Goal: Communication & Community: Share content

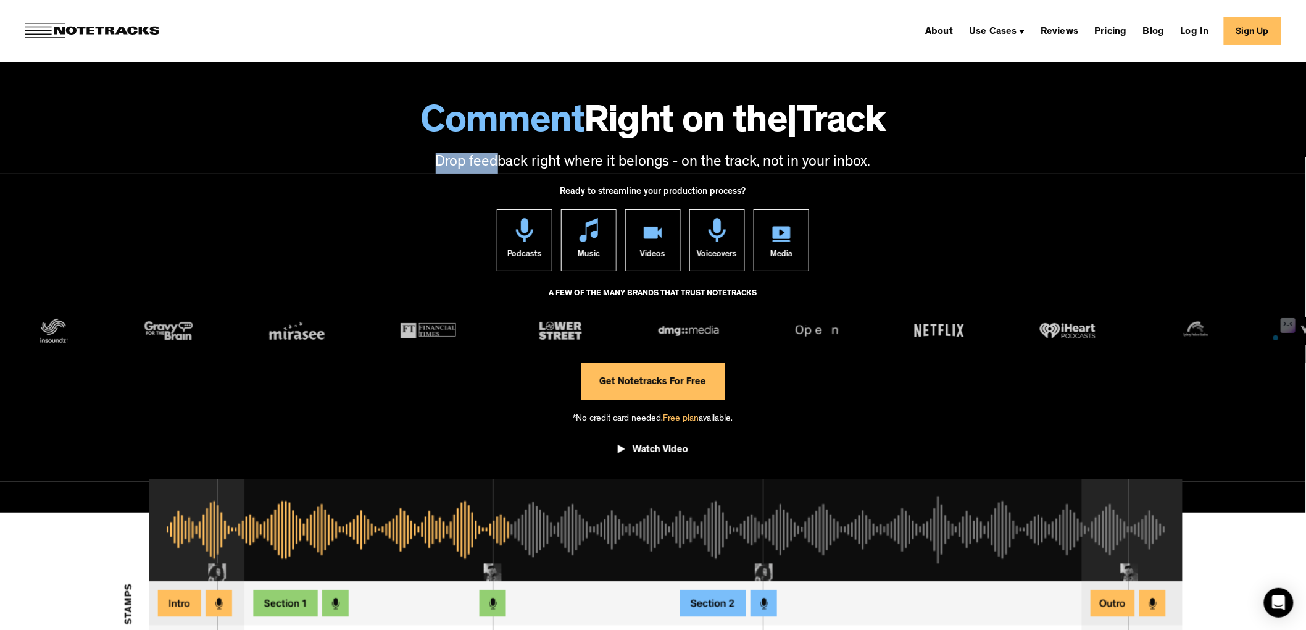
drag, startPoint x: 785, startPoint y: 151, endPoint x: 475, endPoint y: 156, distance: 310.6
click at [475, 156] on div "Comment Right on the | Track Drop feedback right where it belongs - on the trac…" at bounding box center [653, 123] width 1306 height 99
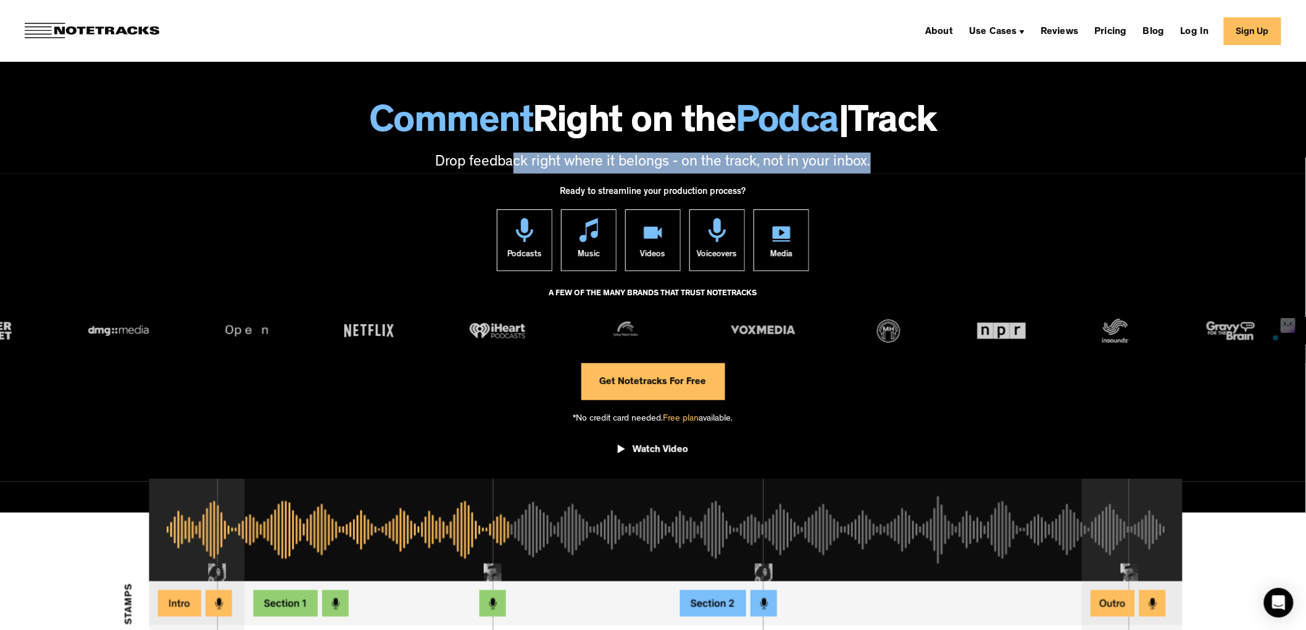
drag, startPoint x: 768, startPoint y: 167, endPoint x: 514, endPoint y: 154, distance: 254.7
click at [514, 154] on p "Drop feedback right where it belongs - on the track, not in your inbox." at bounding box center [653, 162] width 1282 height 21
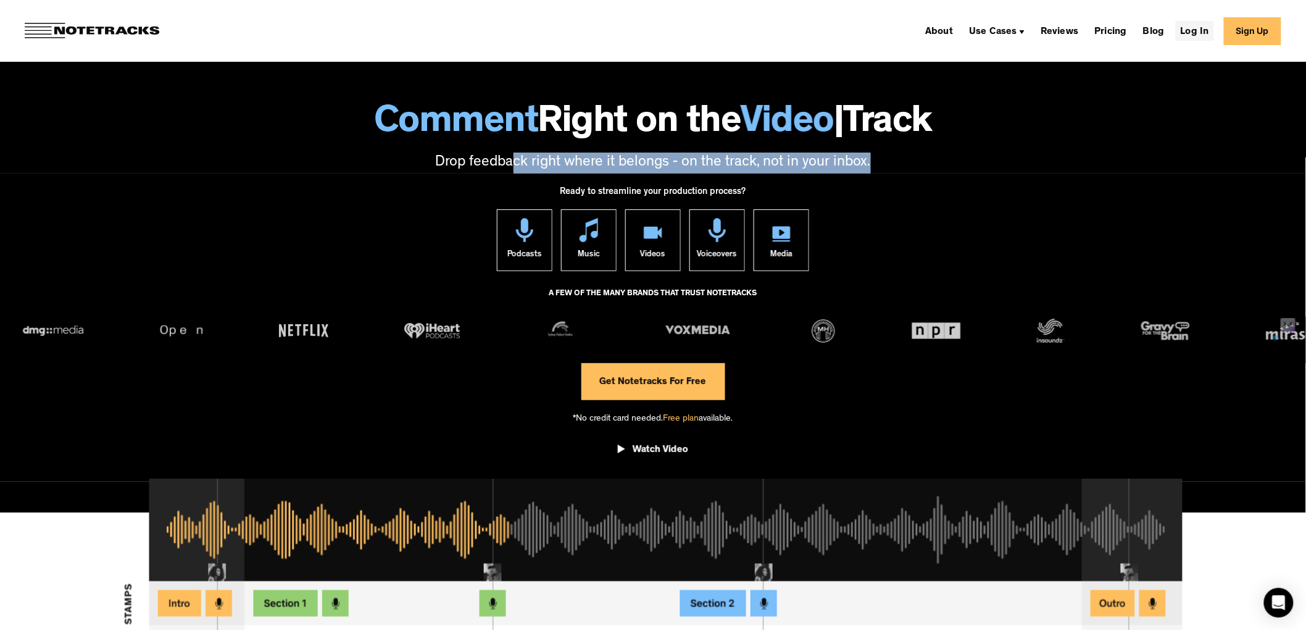
click at [1192, 30] on link "Log In" at bounding box center [1195, 31] width 38 height 20
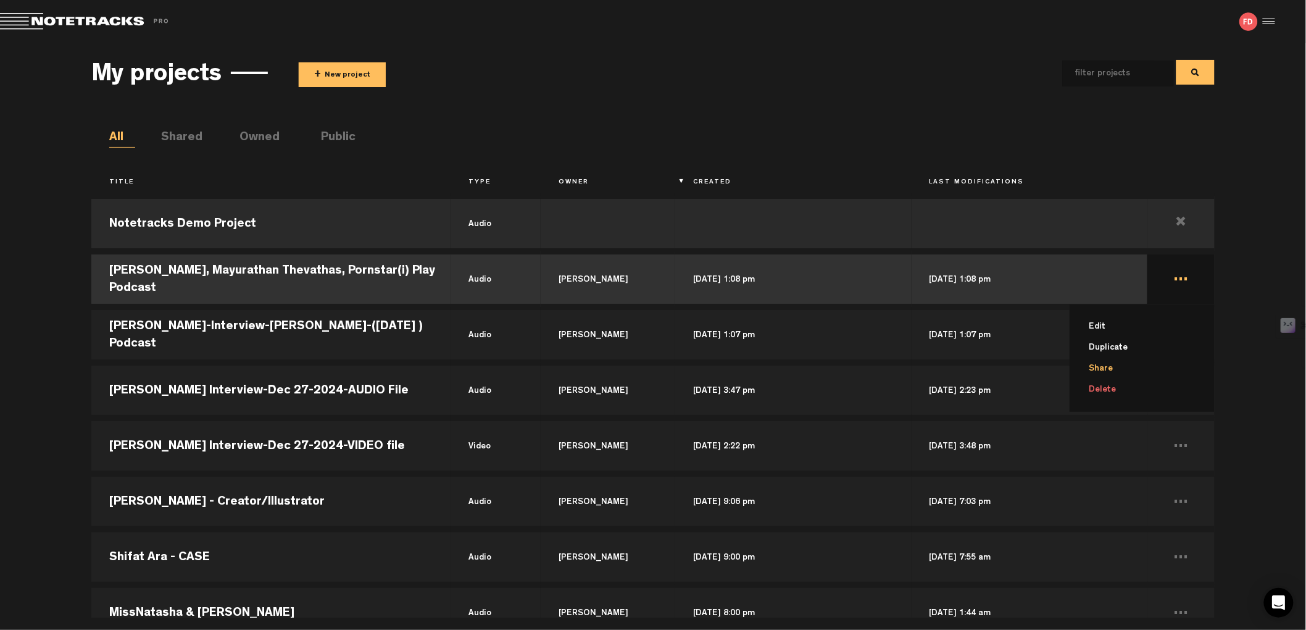
click at [1109, 365] on li "Share" at bounding box center [1150, 368] width 130 height 21
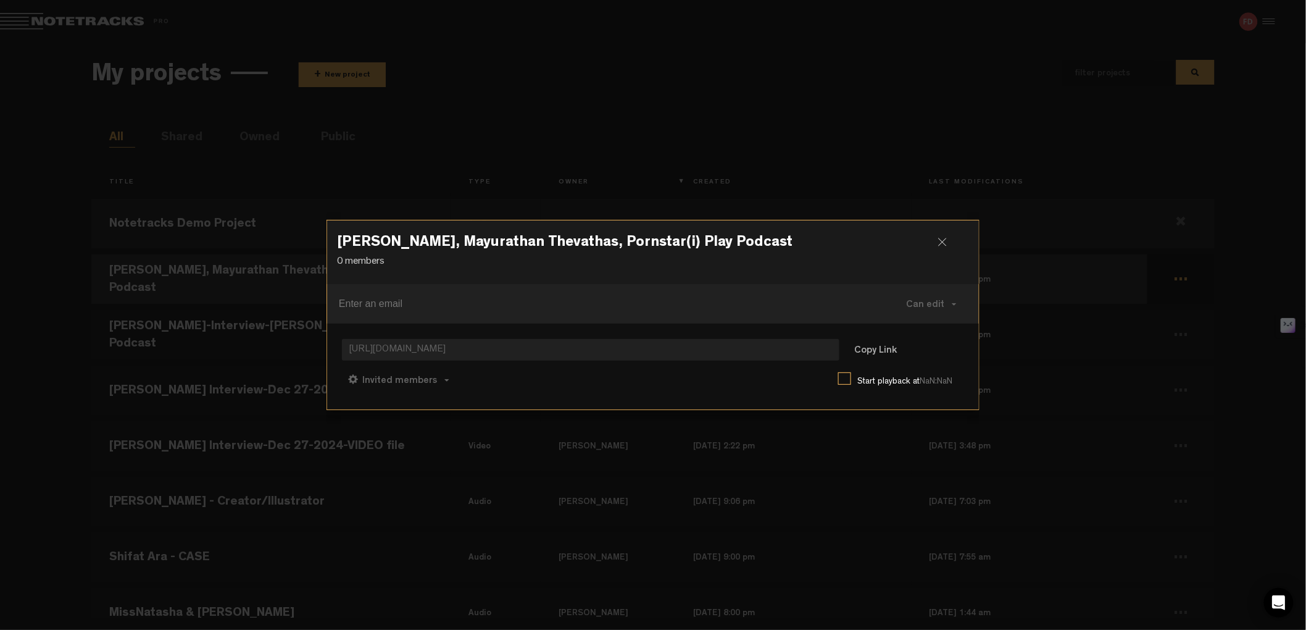
click at [490, 356] on span "[URL][DOMAIN_NAME]" at bounding box center [591, 350] width 498 height 22
click at [412, 296] on input at bounding box center [588, 304] width 499 height 20
paste input "Email Address [EMAIL_ADDRESS][DOMAIN_NAME]"
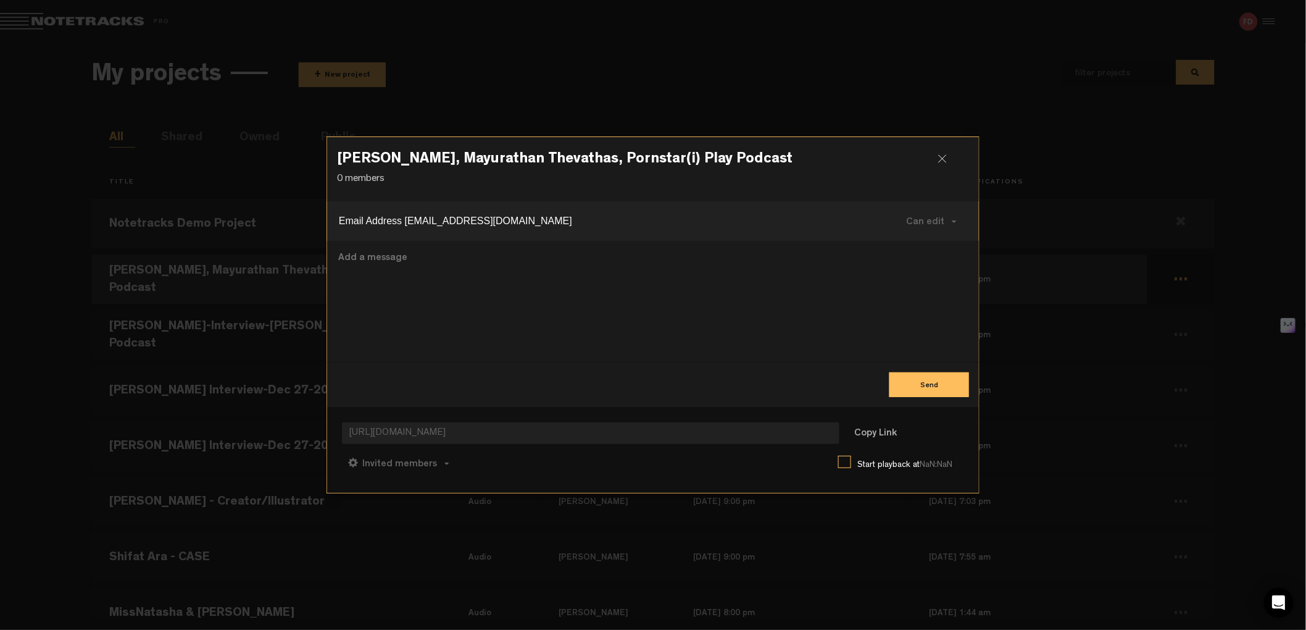
type input "Email Address [EMAIL_ADDRESS][DOMAIN_NAME]"
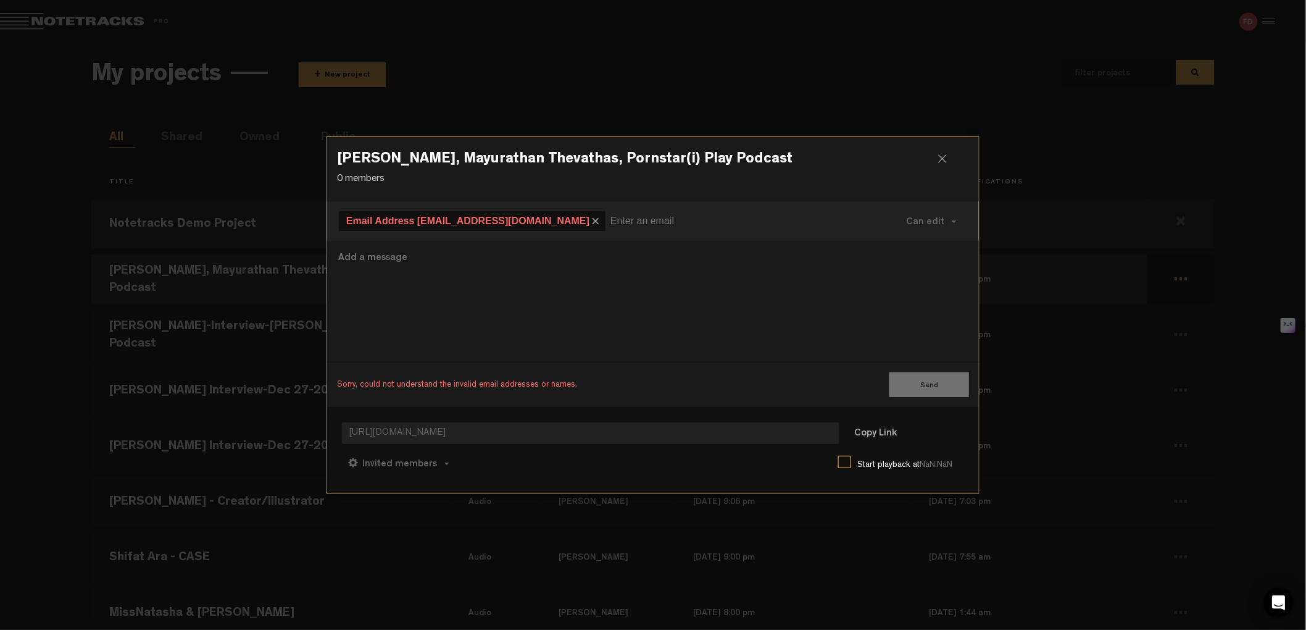
click at [434, 287] on textarea at bounding box center [653, 301] width 632 height 101
type textarea "You can add"
click at [937, 163] on h3 "[PERSON_NAME], Mayurathan Thevathas, Pornstar(i) Play Podcast" at bounding box center [653, 162] width 632 height 20
click at [946, 160] on div at bounding box center [947, 163] width 19 height 19
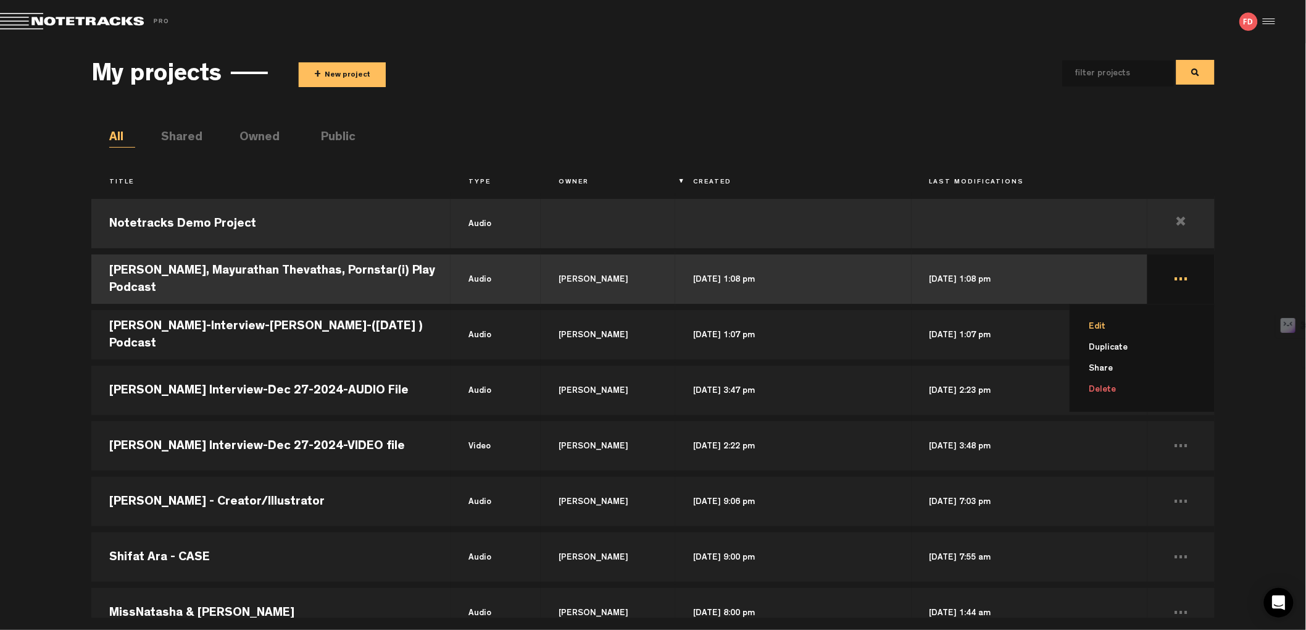
click at [1098, 323] on li "Edit" at bounding box center [1150, 326] width 130 height 21
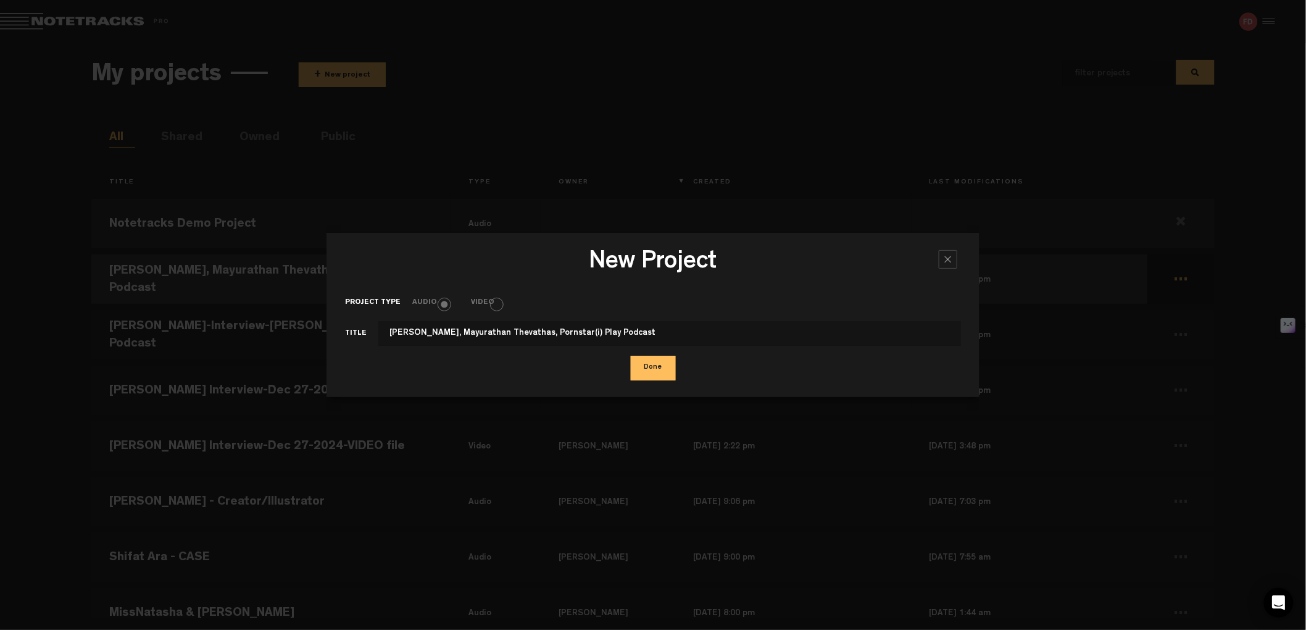
type input "[PERSON_NAME], Mayurathan Thevathas, Pornstar(i) Play Podcast"
click at [652, 371] on button "Done" at bounding box center [653, 368] width 45 height 25
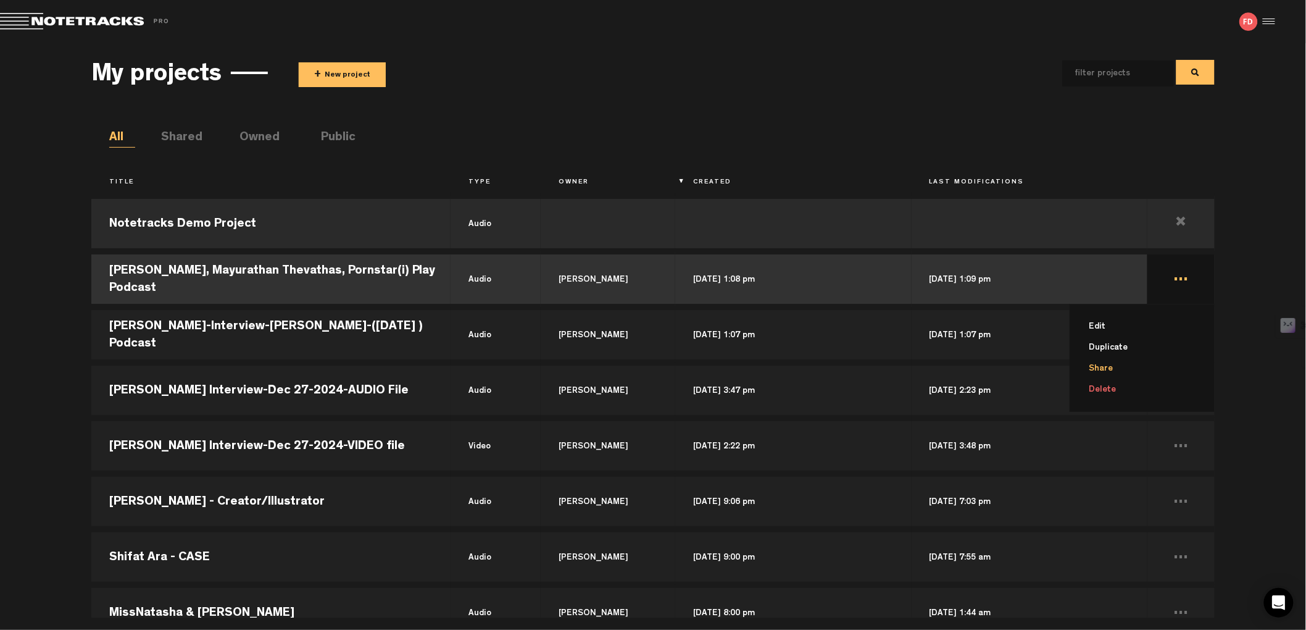
click at [1114, 369] on li "Share" at bounding box center [1150, 368] width 130 height 21
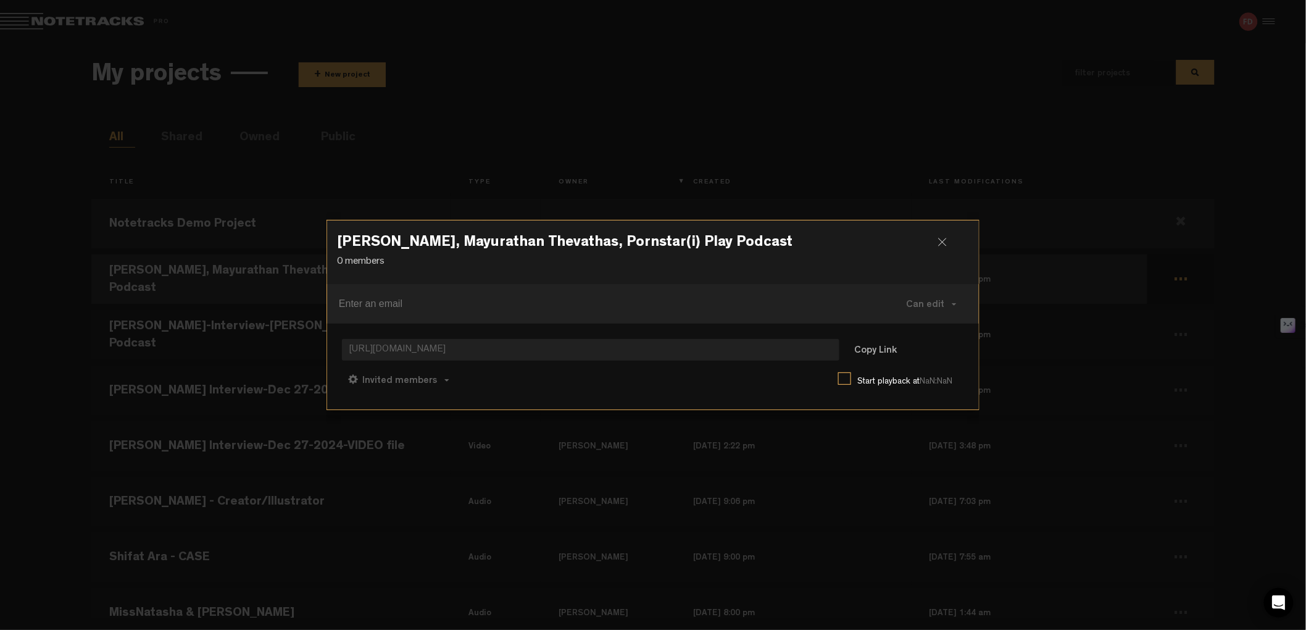
click at [419, 298] on input at bounding box center [588, 304] width 499 height 20
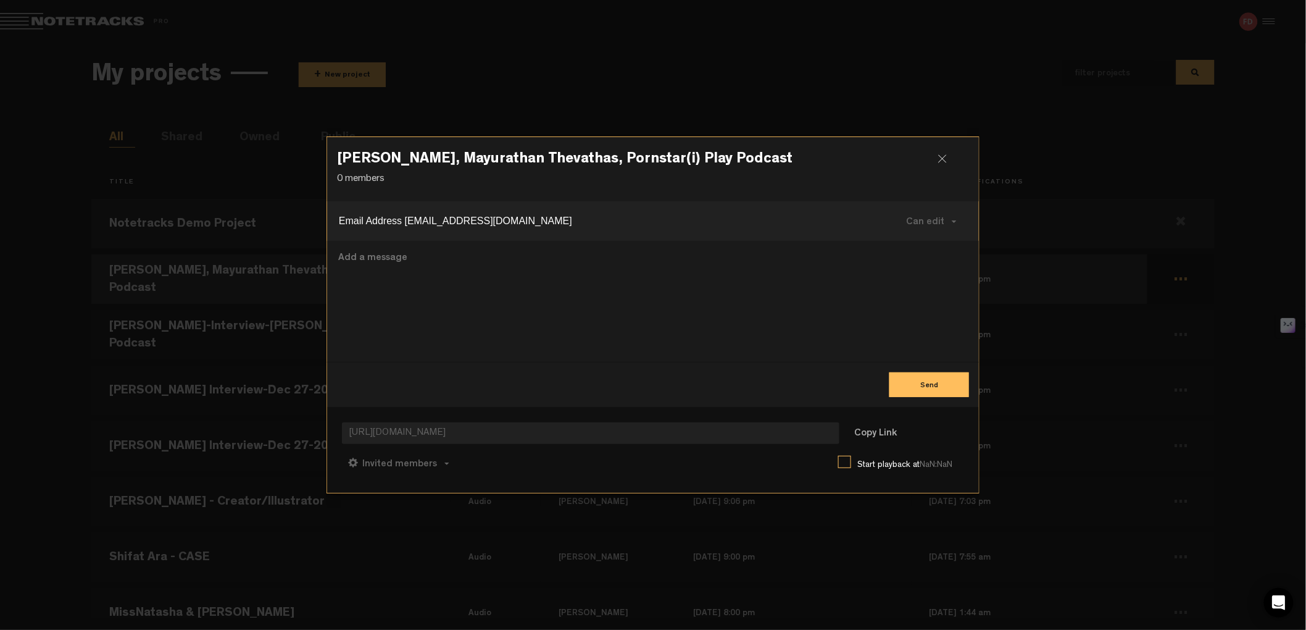
click at [408, 220] on input "Email Address [EMAIL_ADDRESS][DOMAIN_NAME]" at bounding box center [588, 221] width 499 height 20
type input "[EMAIL_ADDRESS][DOMAIN_NAME]"
click at [512, 284] on textarea at bounding box center [653, 301] width 632 height 101
click at [396, 256] on textarea "[PERSON_NAME], you can add audio files to this folder." at bounding box center [653, 301] width 632 height 101
type textarea "[PERSON_NAME], you have access to add audio files to this folder."
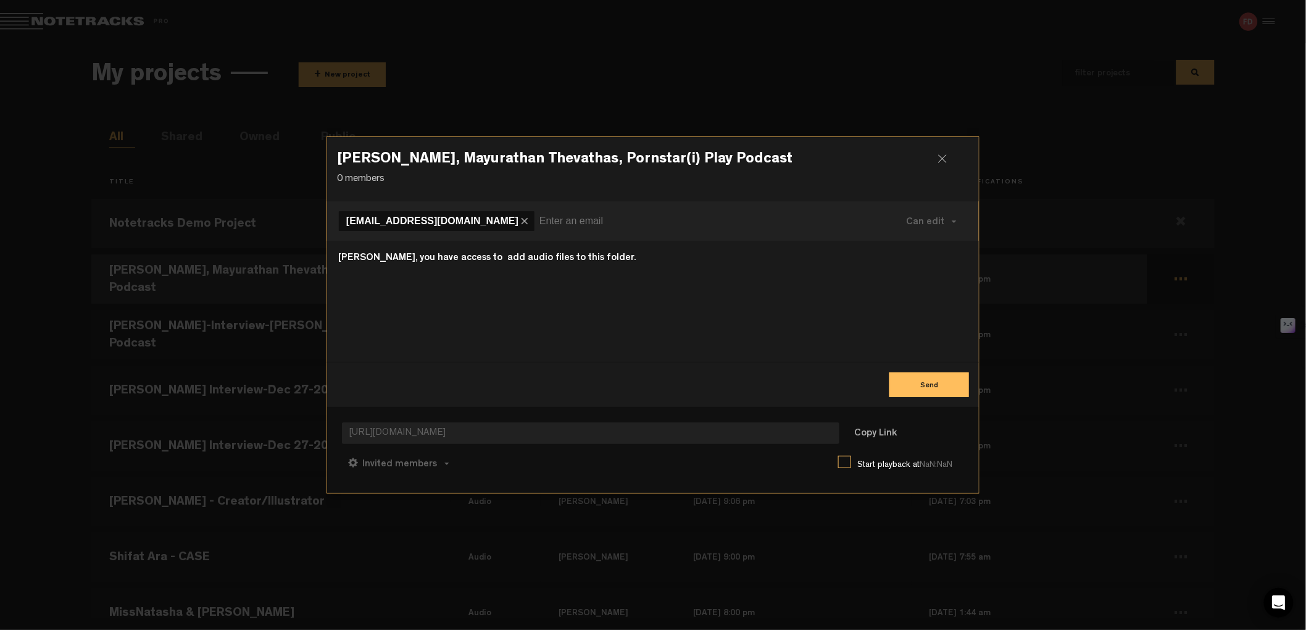
click at [576, 272] on textarea "[PERSON_NAME], you have access to add audio files to this folder." at bounding box center [653, 301] width 632 height 101
drag, startPoint x: 604, startPoint y: 260, endPoint x: 326, endPoint y: 254, distance: 277.9
click at [327, 254] on div "[PERSON_NAME], Mayurathan Thevathas, Pornstar(i) Play Podcast 0 members [EMAIL_…" at bounding box center [653, 314] width 653 height 356
click at [933, 393] on button "Send" at bounding box center [930, 384] width 80 height 25
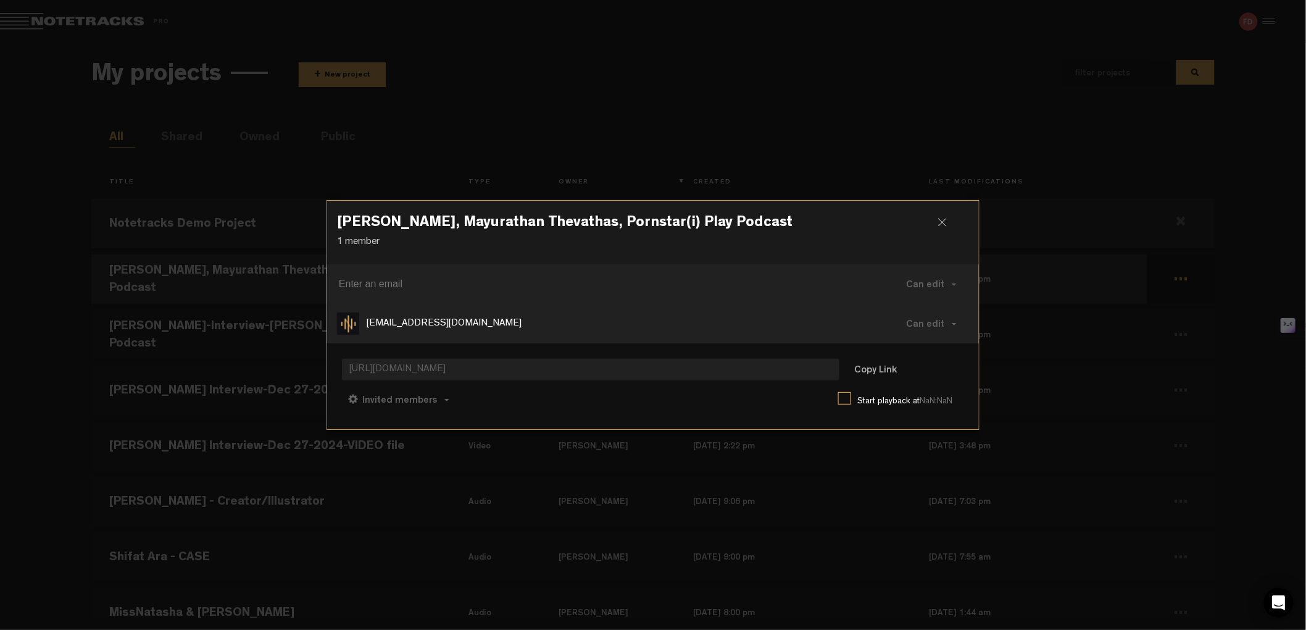
click at [942, 216] on h3 "[PERSON_NAME], Mayurathan Thevathas, Pornstar(i) Play Podcast" at bounding box center [653, 225] width 632 height 20
click at [943, 221] on div at bounding box center [947, 227] width 19 height 19
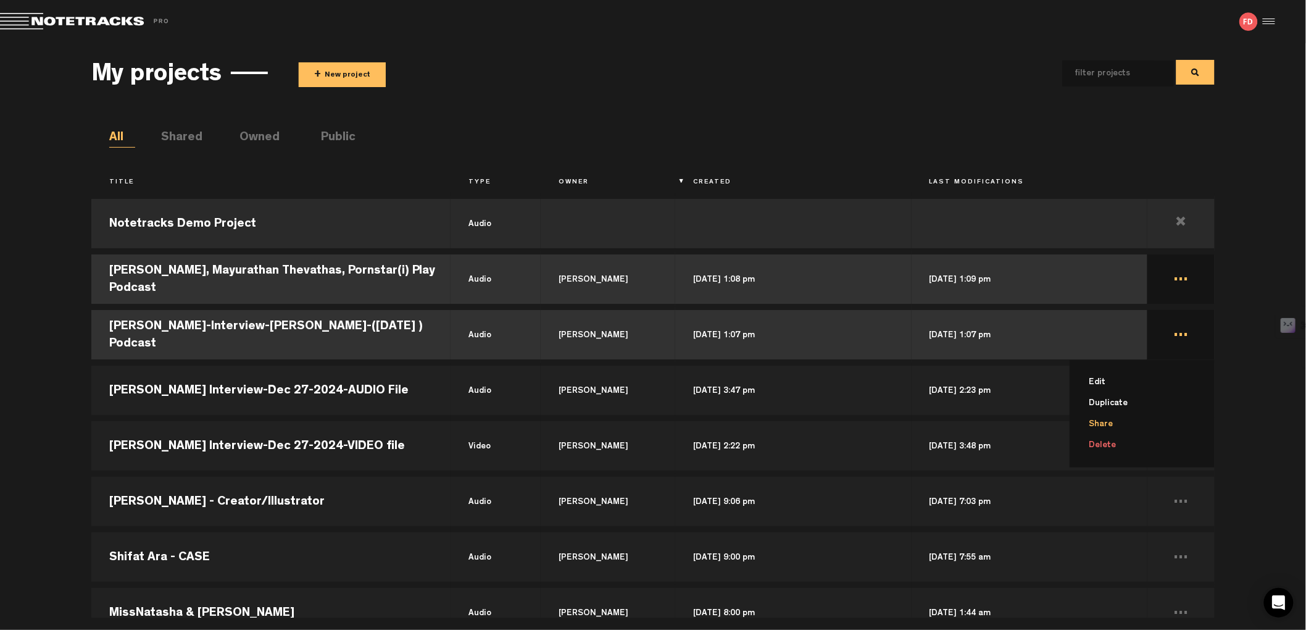
click at [1105, 420] on li "Share" at bounding box center [1150, 424] width 130 height 21
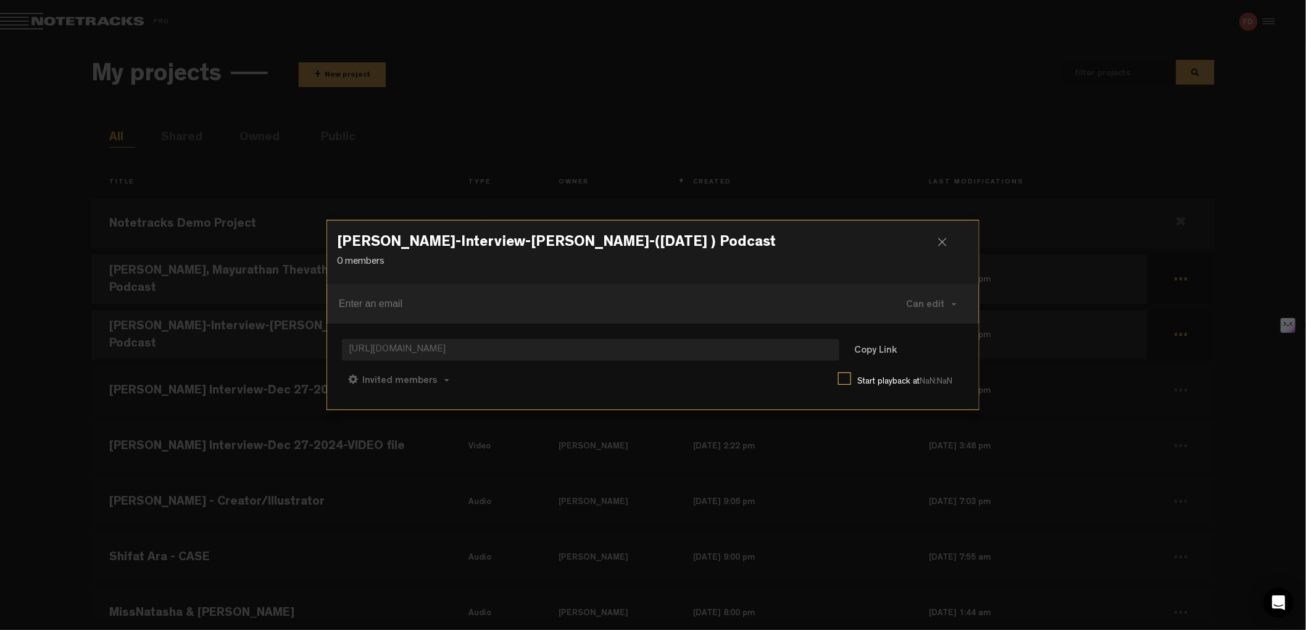
paste input "[EMAIL_ADDRESS][DOMAIN_NAME]"
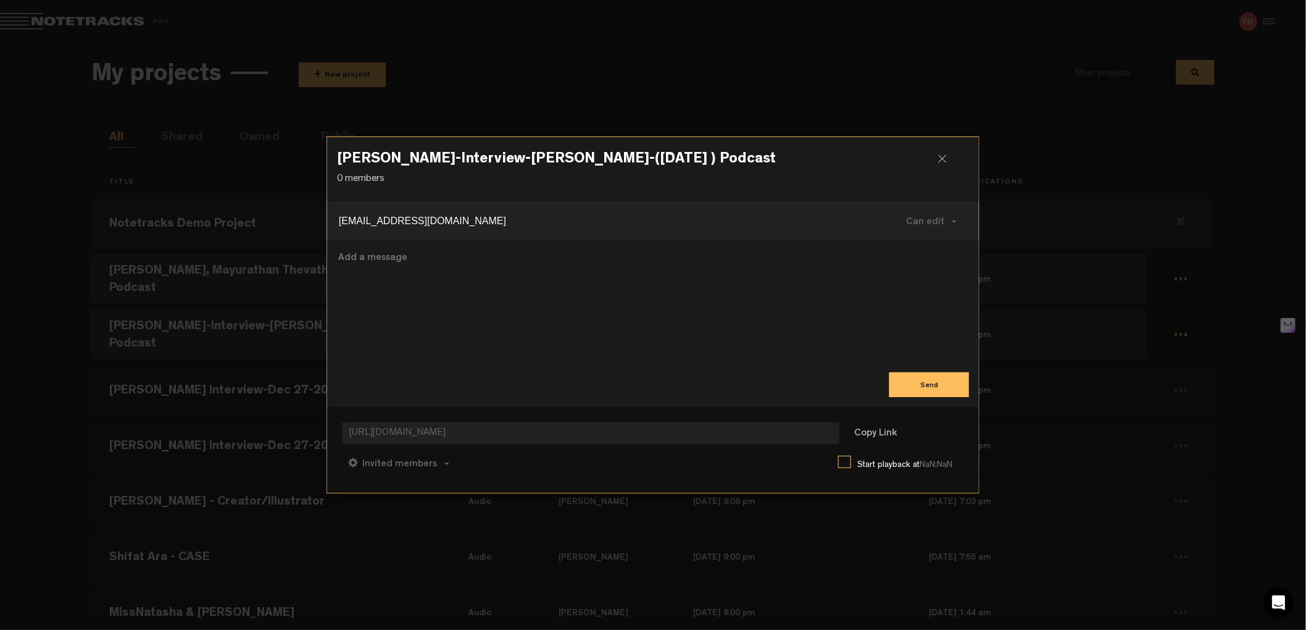
type input "[EMAIL_ADDRESS][DOMAIN_NAME]"
click at [633, 282] on textarea at bounding box center [653, 301] width 632 height 101
paste textarea "[PERSON_NAME], you have access to add audio files to this folder."
type textarea "[PERSON_NAME], you have access to add audio files to this folder."
click at [938, 379] on button "Send" at bounding box center [930, 384] width 80 height 25
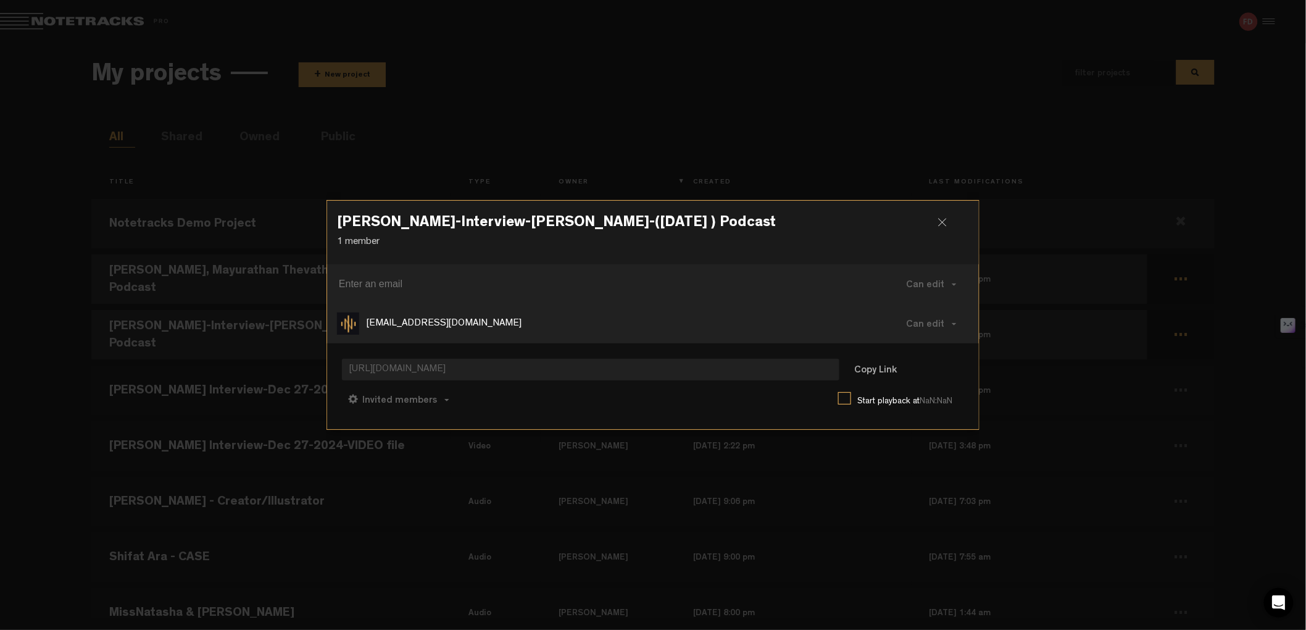
click at [948, 223] on div at bounding box center [947, 227] width 19 height 19
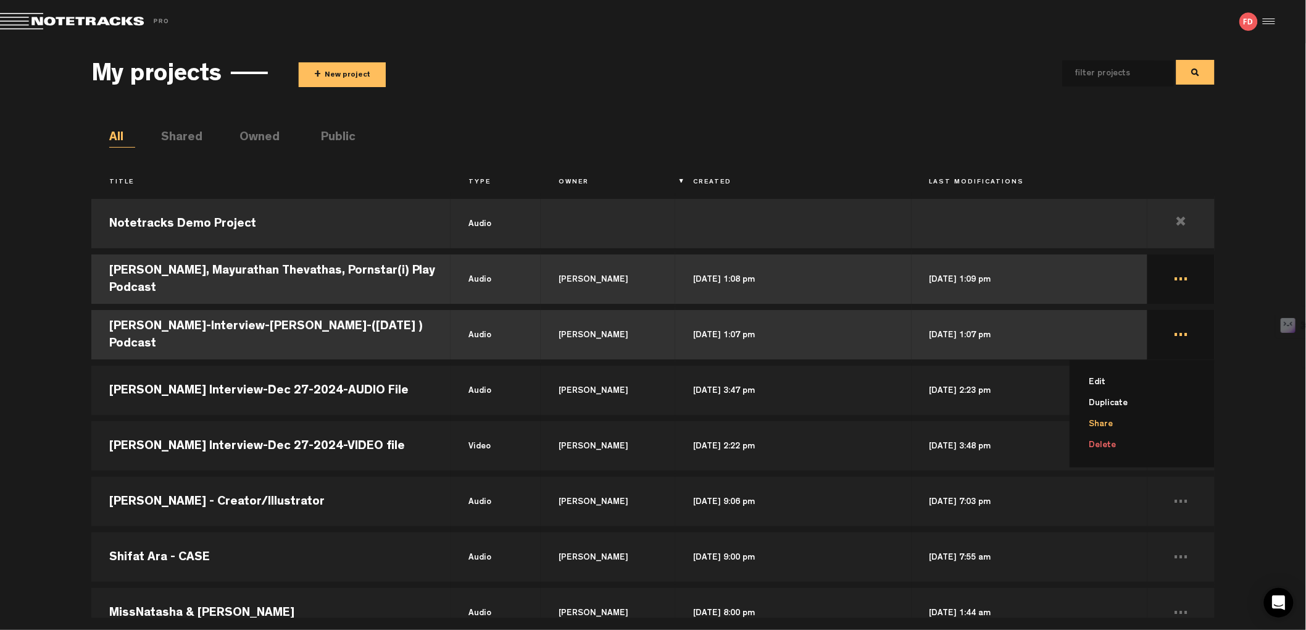
click at [1114, 416] on li "Share" at bounding box center [1150, 424] width 130 height 21
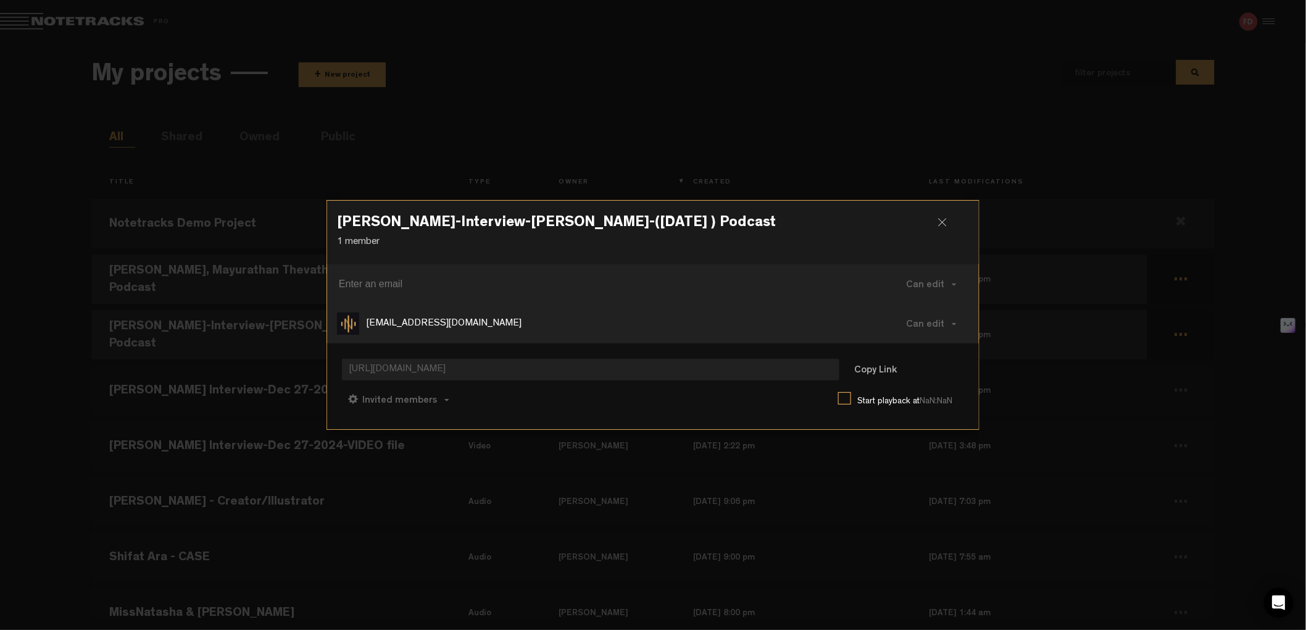
click at [946, 226] on div at bounding box center [947, 227] width 19 height 19
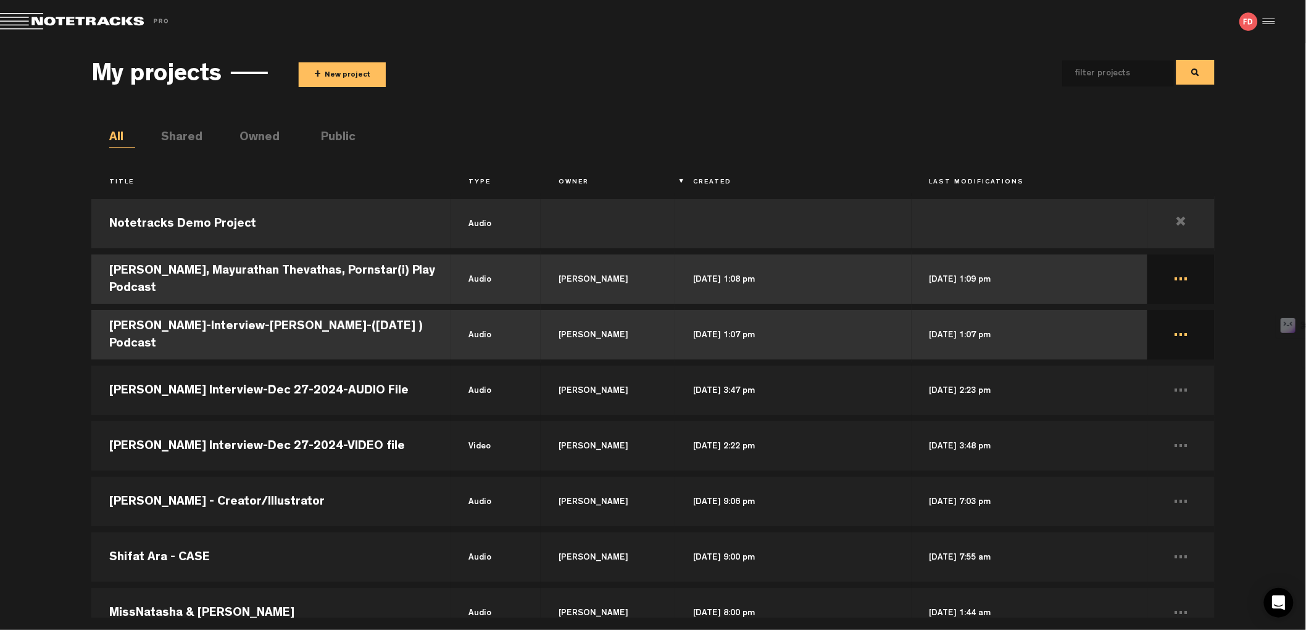
click at [343, 72] on button "+ New project" at bounding box center [342, 74] width 87 height 25
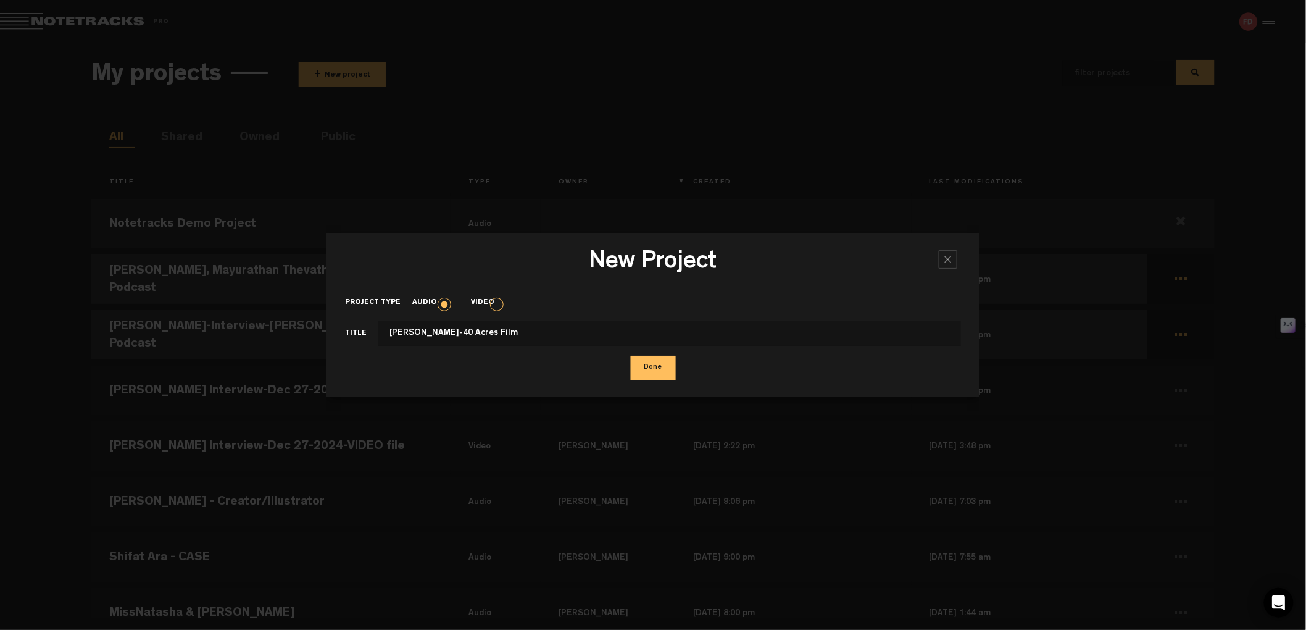
type input "[PERSON_NAME]-40 Acres Film"
click at [651, 359] on button "Done" at bounding box center [653, 368] width 45 height 25
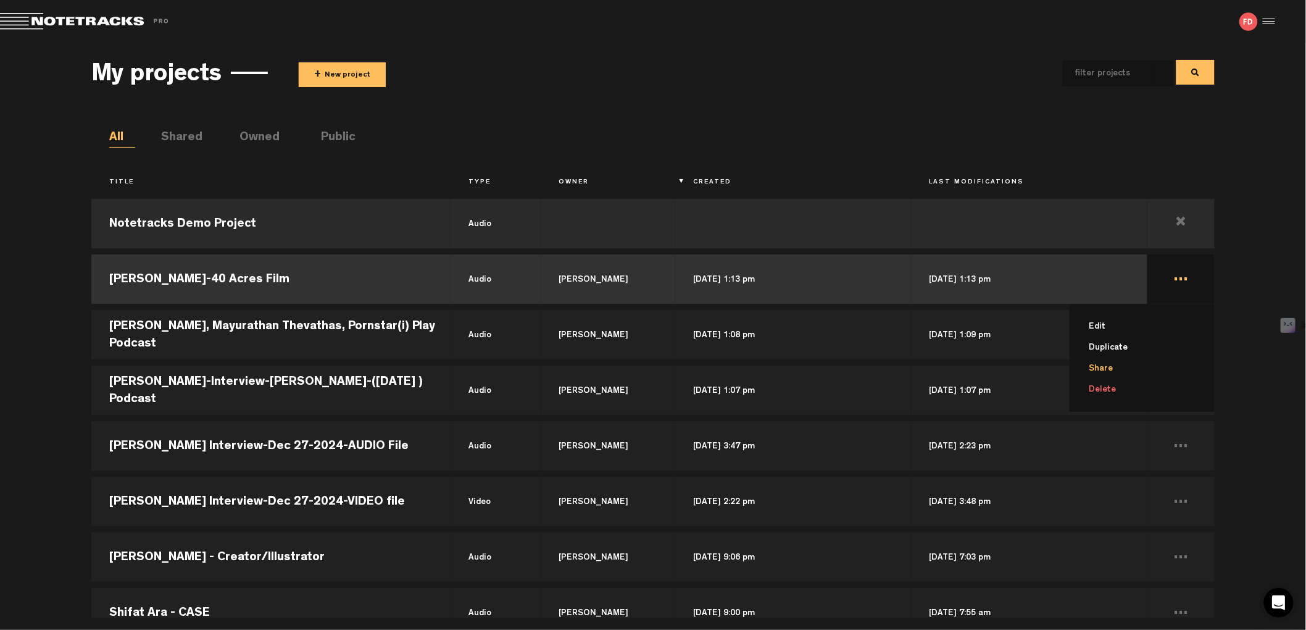
click at [1114, 365] on li "Share" at bounding box center [1150, 368] width 130 height 21
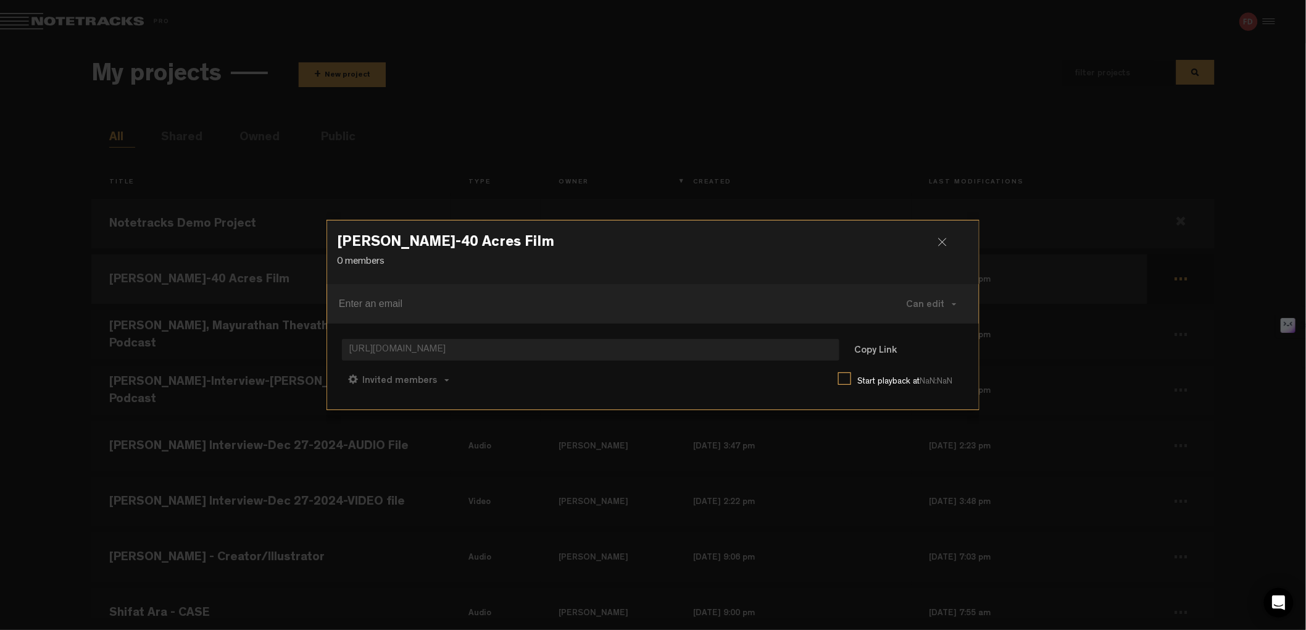
click at [524, 298] on input at bounding box center [588, 304] width 499 height 20
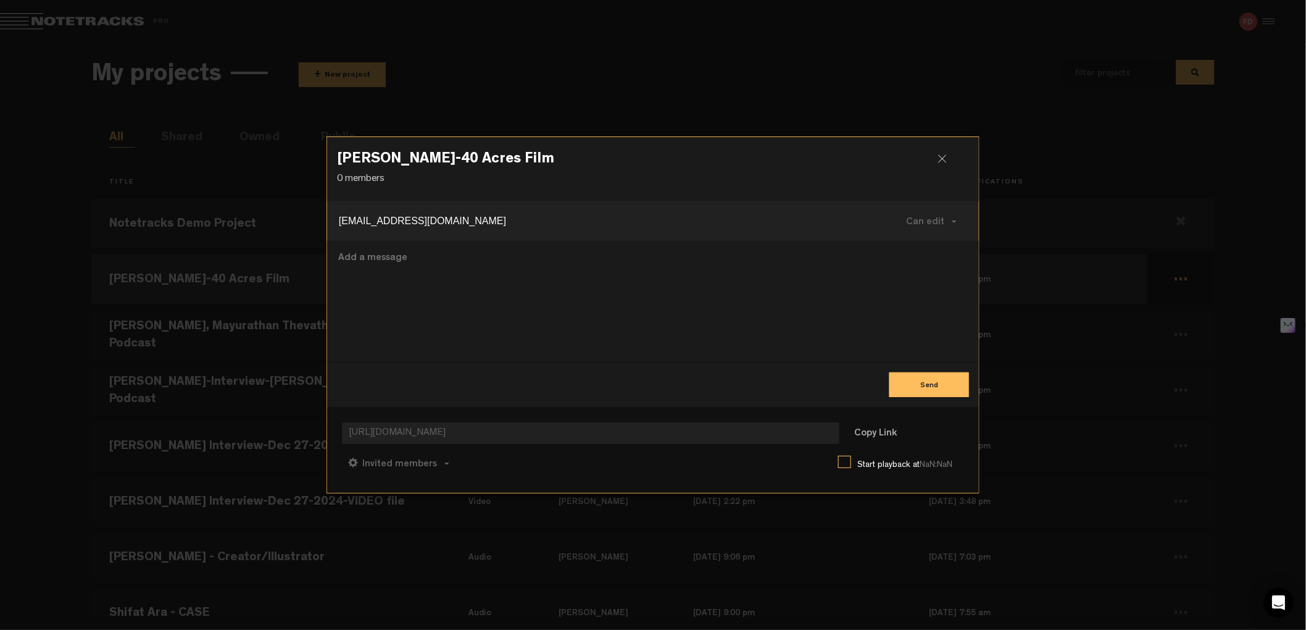
type input "[EMAIL_ADDRESS][DOMAIN_NAME]"
click at [443, 268] on textarea at bounding box center [653, 301] width 632 height 101
paste textarea "[PERSON_NAME], you have access to add audio files to this folder."
drag, startPoint x: 930, startPoint y: 381, endPoint x: 299, endPoint y: 233, distance: 647.9
click at [299, 233] on body "[PERSON_NAME]-40 Acres Film 0 members [EMAIL_ADDRESS][DOMAIN_NAME] Remove Press…" at bounding box center [653, 315] width 1306 height 630
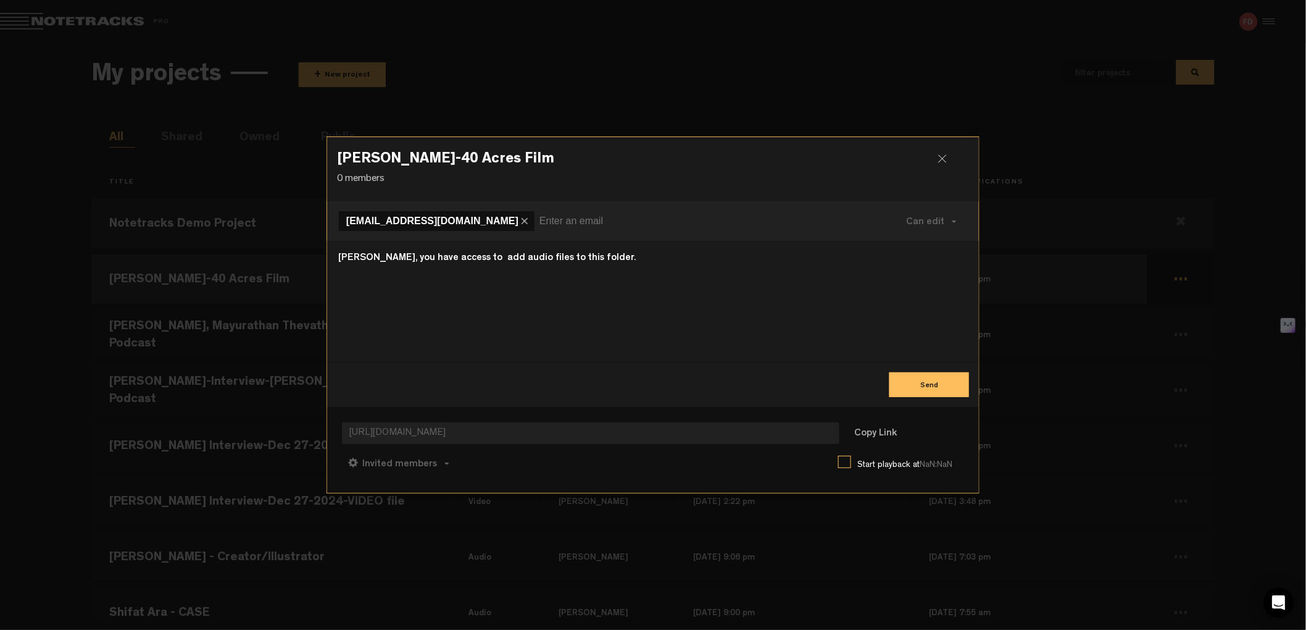
click at [354, 259] on textarea "[PERSON_NAME], you have access to add audio files to this folder." at bounding box center [653, 301] width 632 height 101
type textarea "[PERSON_NAME], you have access to add audio files to this folder."
click at [933, 386] on button "Send" at bounding box center [930, 384] width 80 height 25
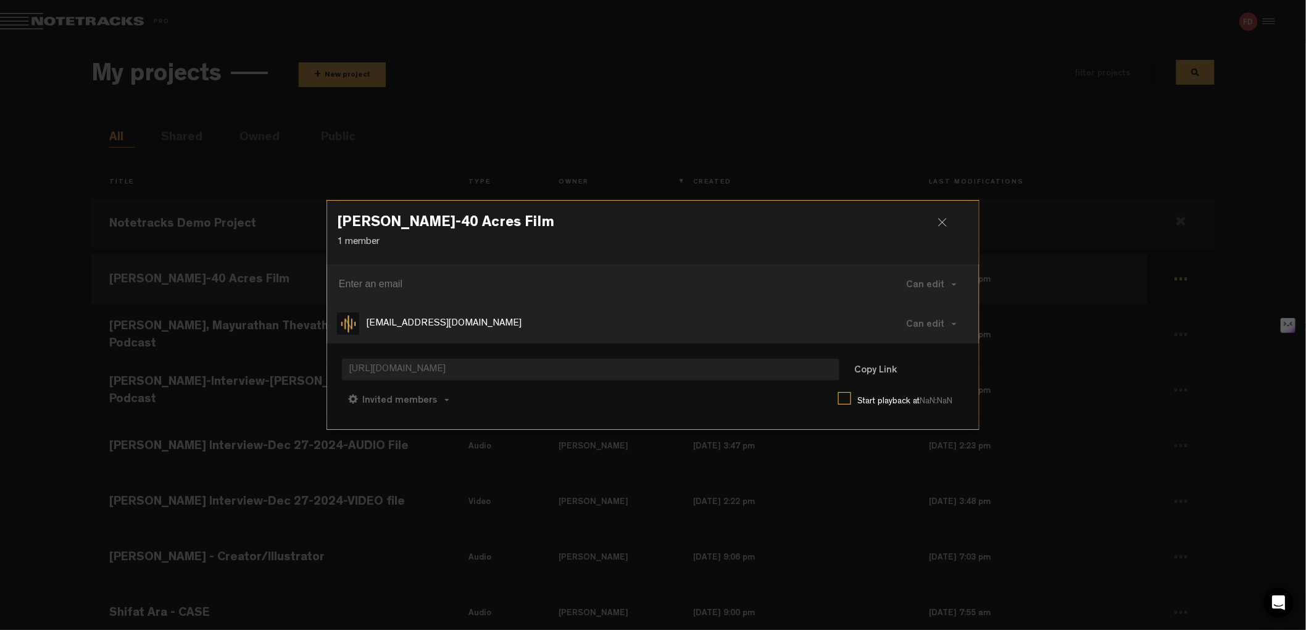
click at [945, 221] on div at bounding box center [947, 227] width 19 height 19
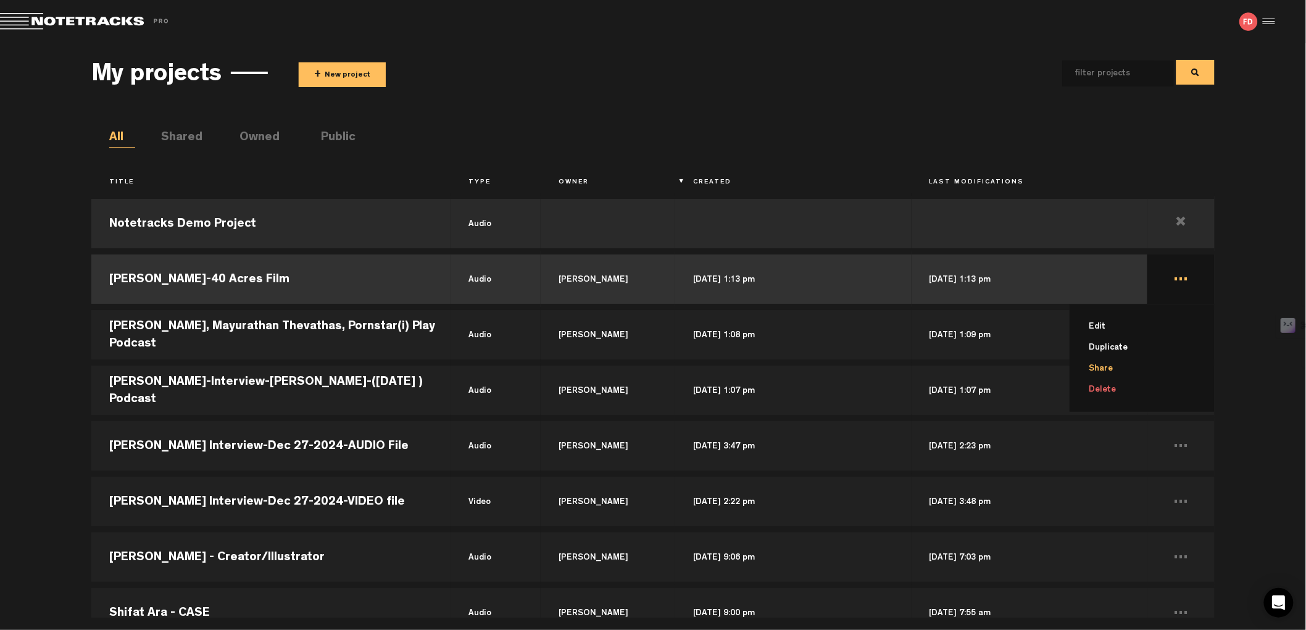
click at [1104, 369] on li "Share" at bounding box center [1150, 368] width 130 height 21
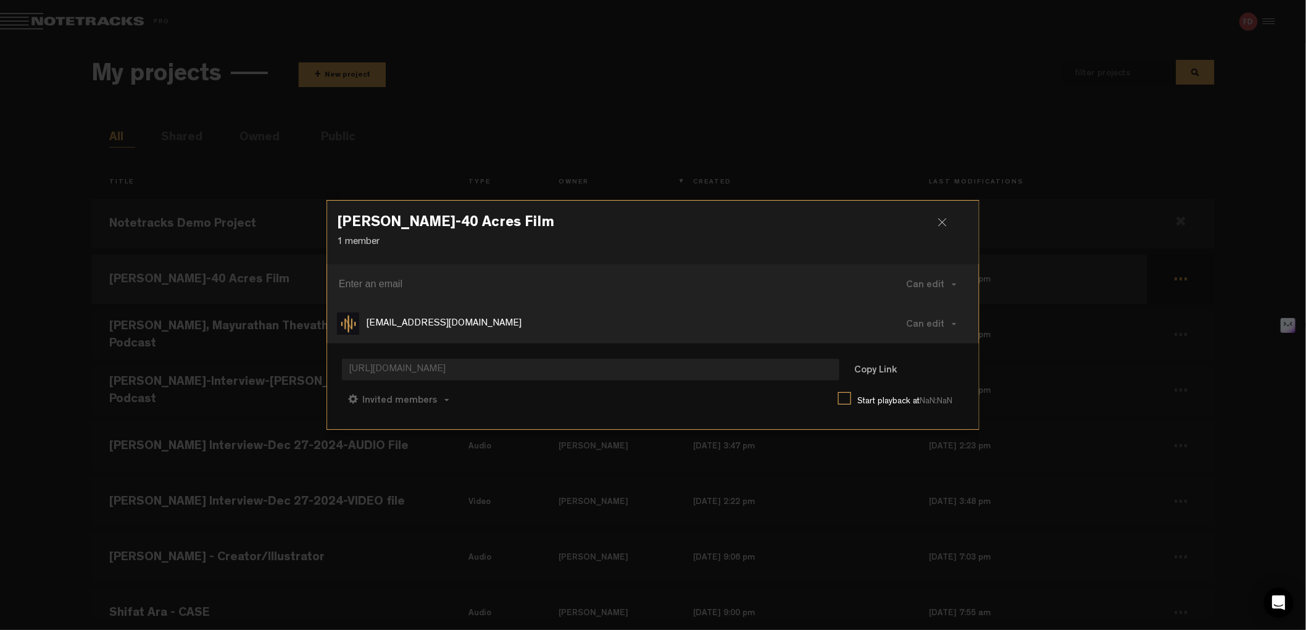
click at [941, 224] on div at bounding box center [947, 227] width 19 height 19
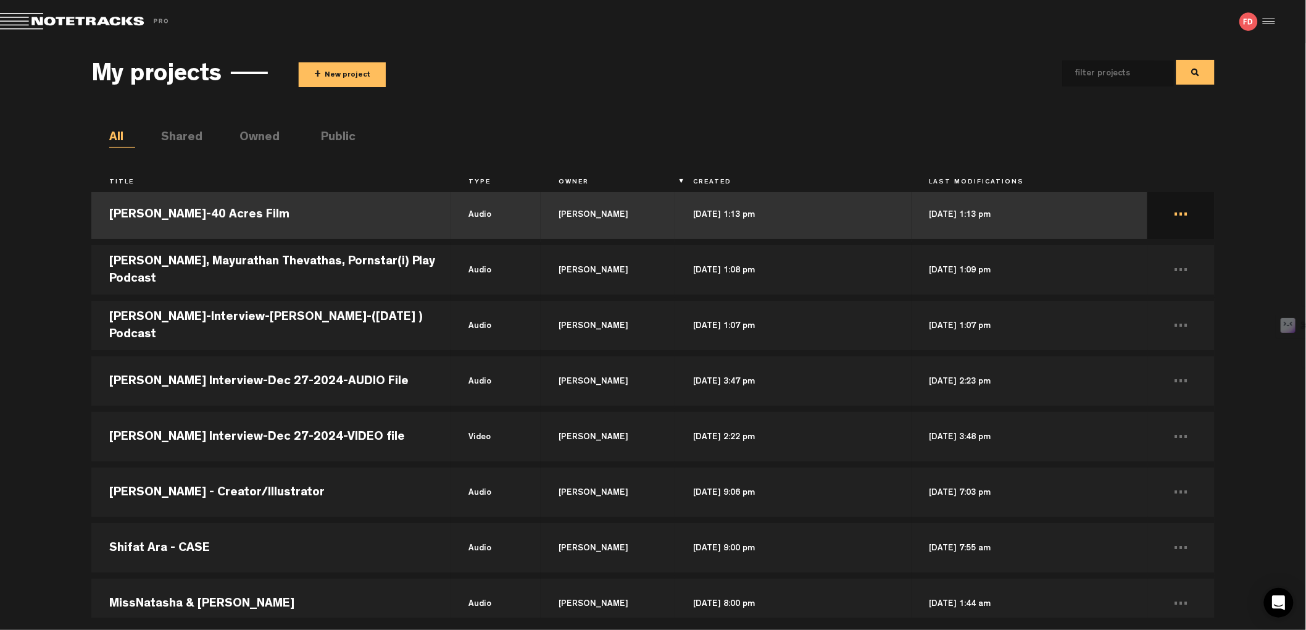
scroll to position [67, 0]
